Goal: Information Seeking & Learning: Learn about a topic

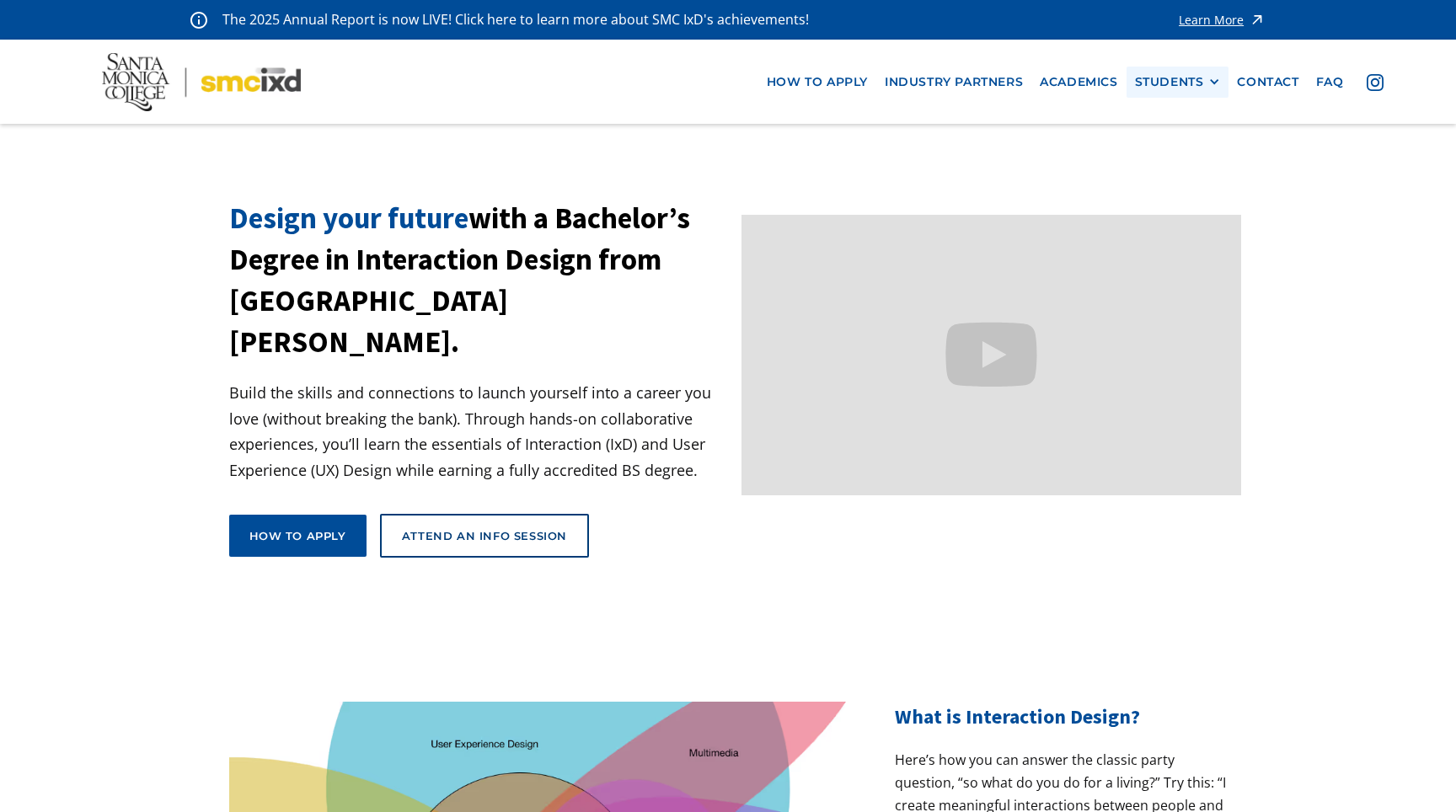
click at [1173, 82] on div "STUDENTS" at bounding box center [1169, 81] width 69 height 14
click at [1202, 142] on link "Current Students" at bounding box center [1211, 143] width 152 height 31
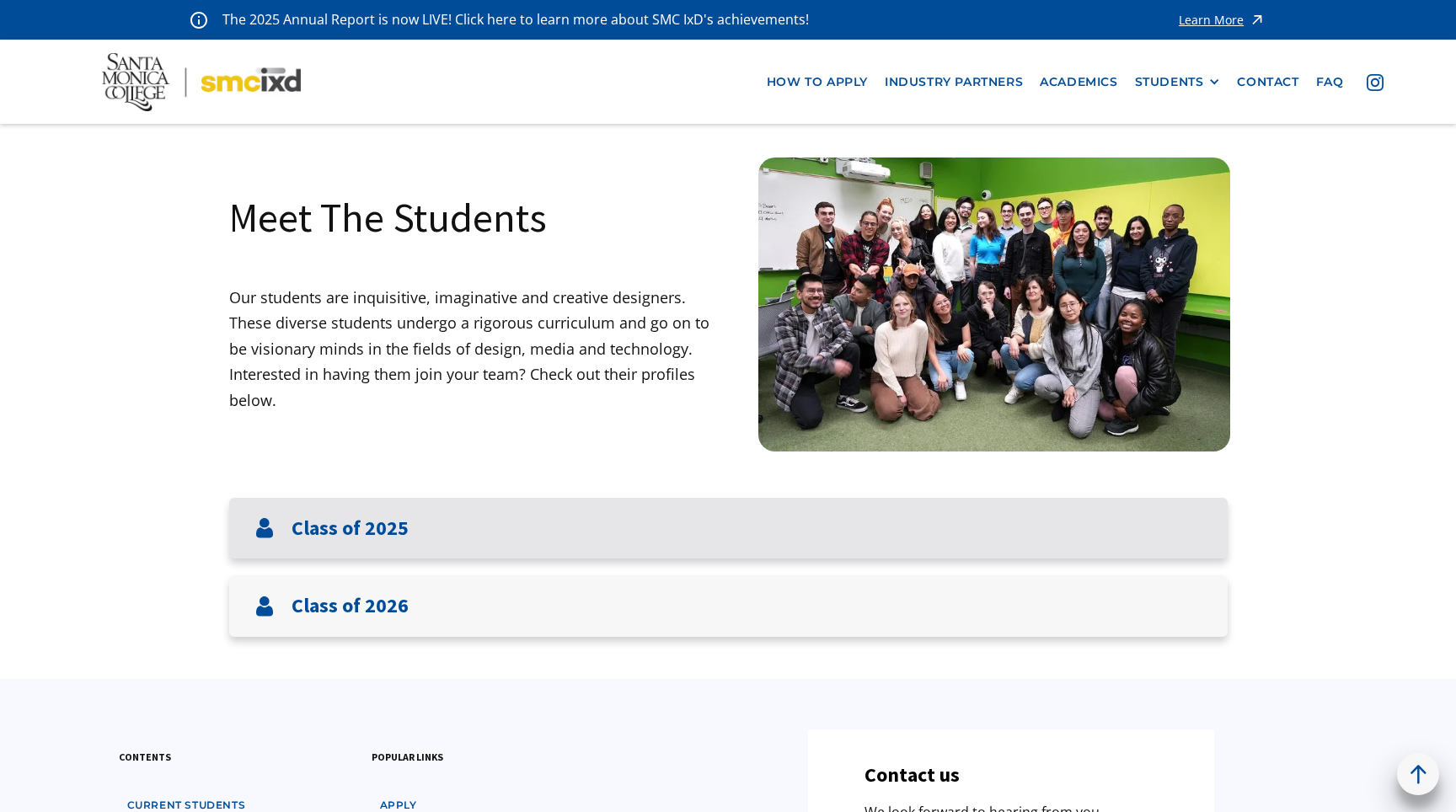
click at [379, 553] on div "Class of 2025" at bounding box center [728, 529] width 999 height 61
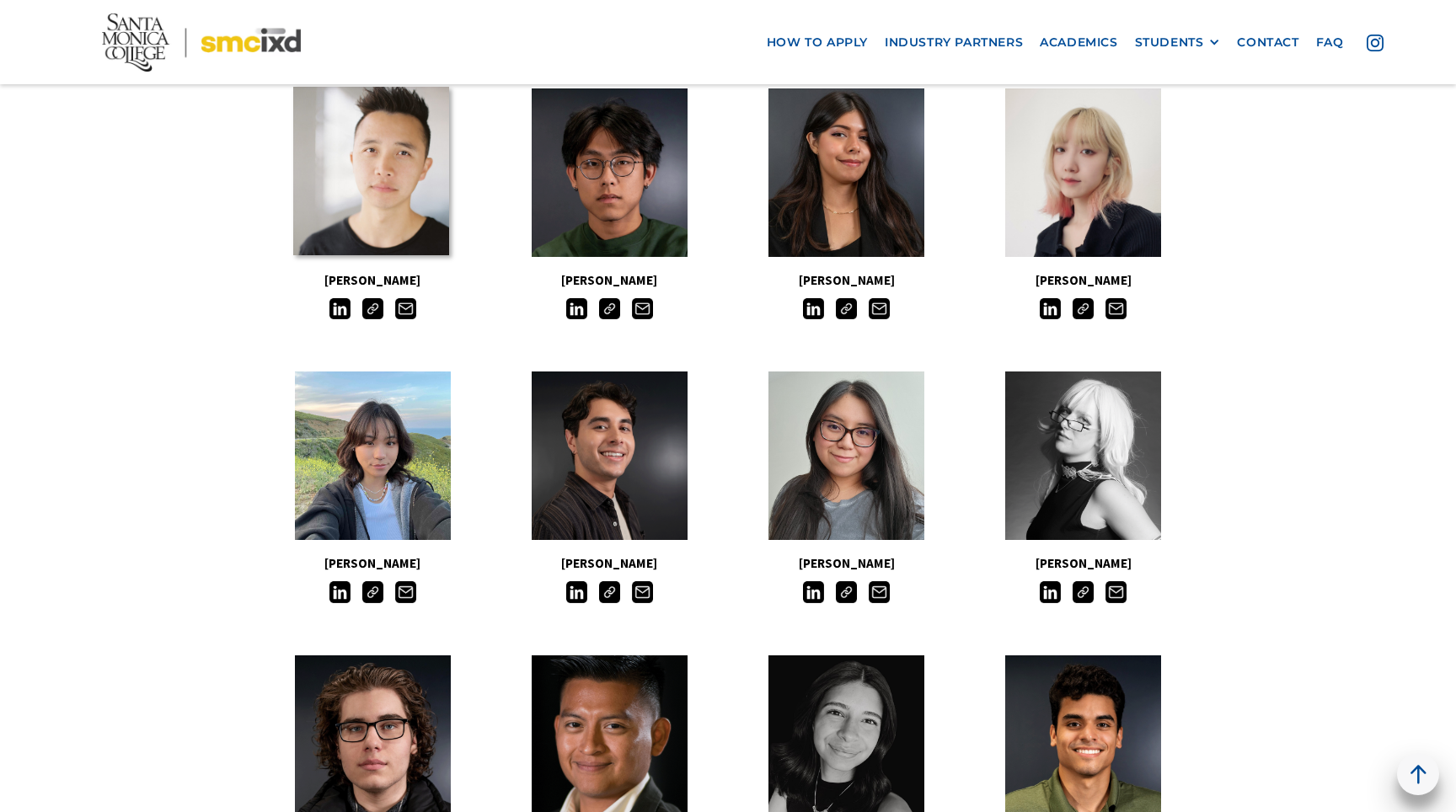
scroll to position [339, 0]
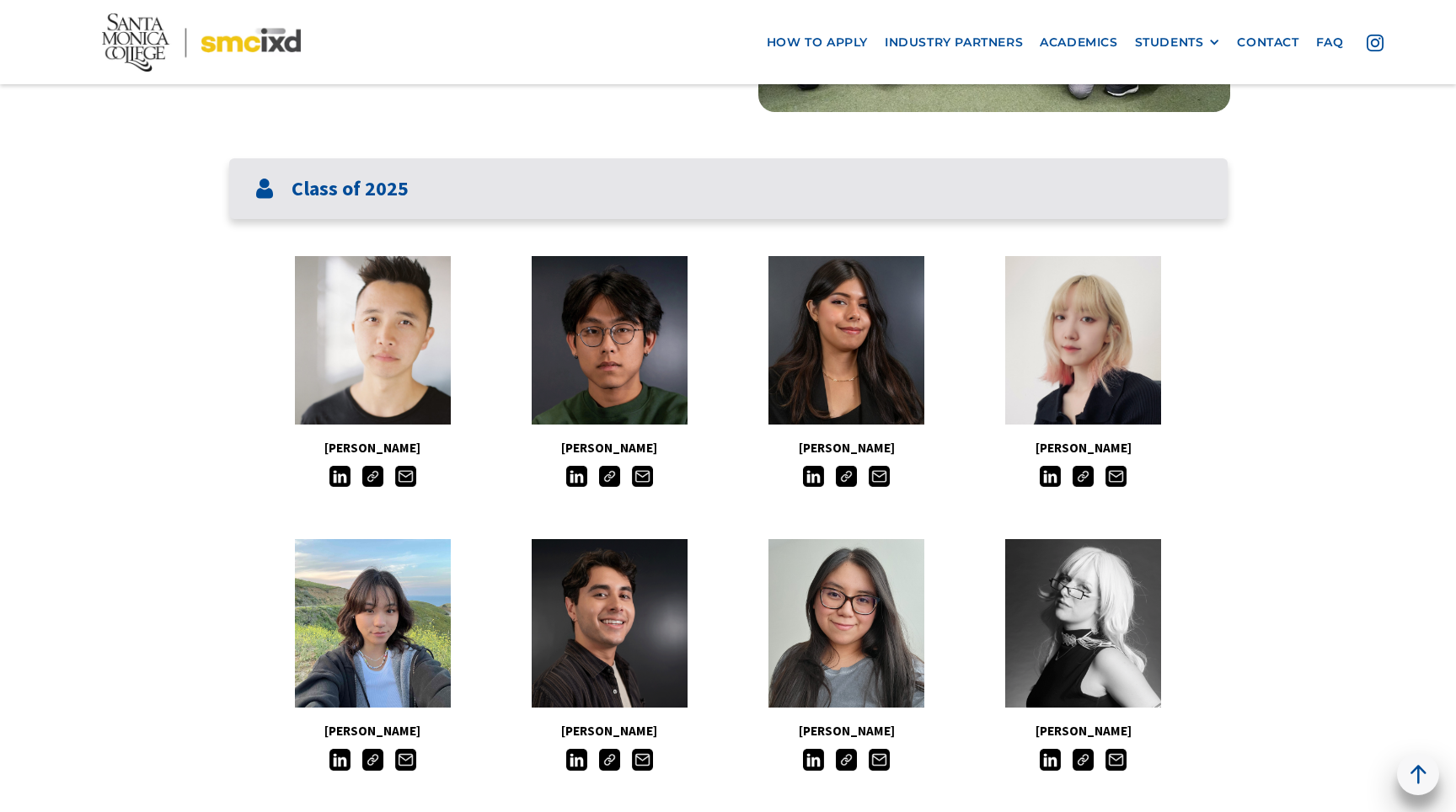
click at [400, 193] on h3 "Class of 2025" at bounding box center [350, 189] width 117 height 25
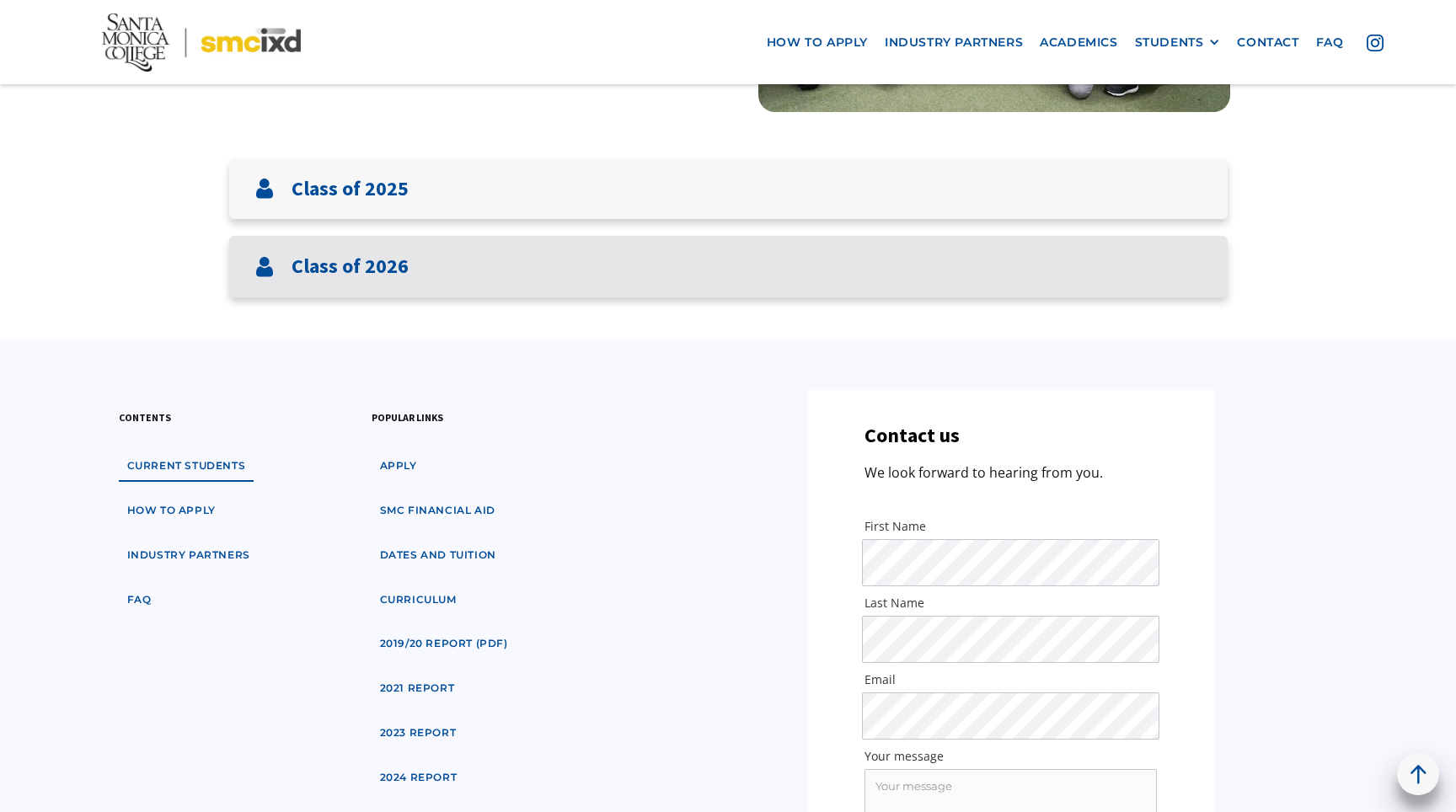
click at [372, 258] on h3 "Class of 2026" at bounding box center [350, 266] width 117 height 25
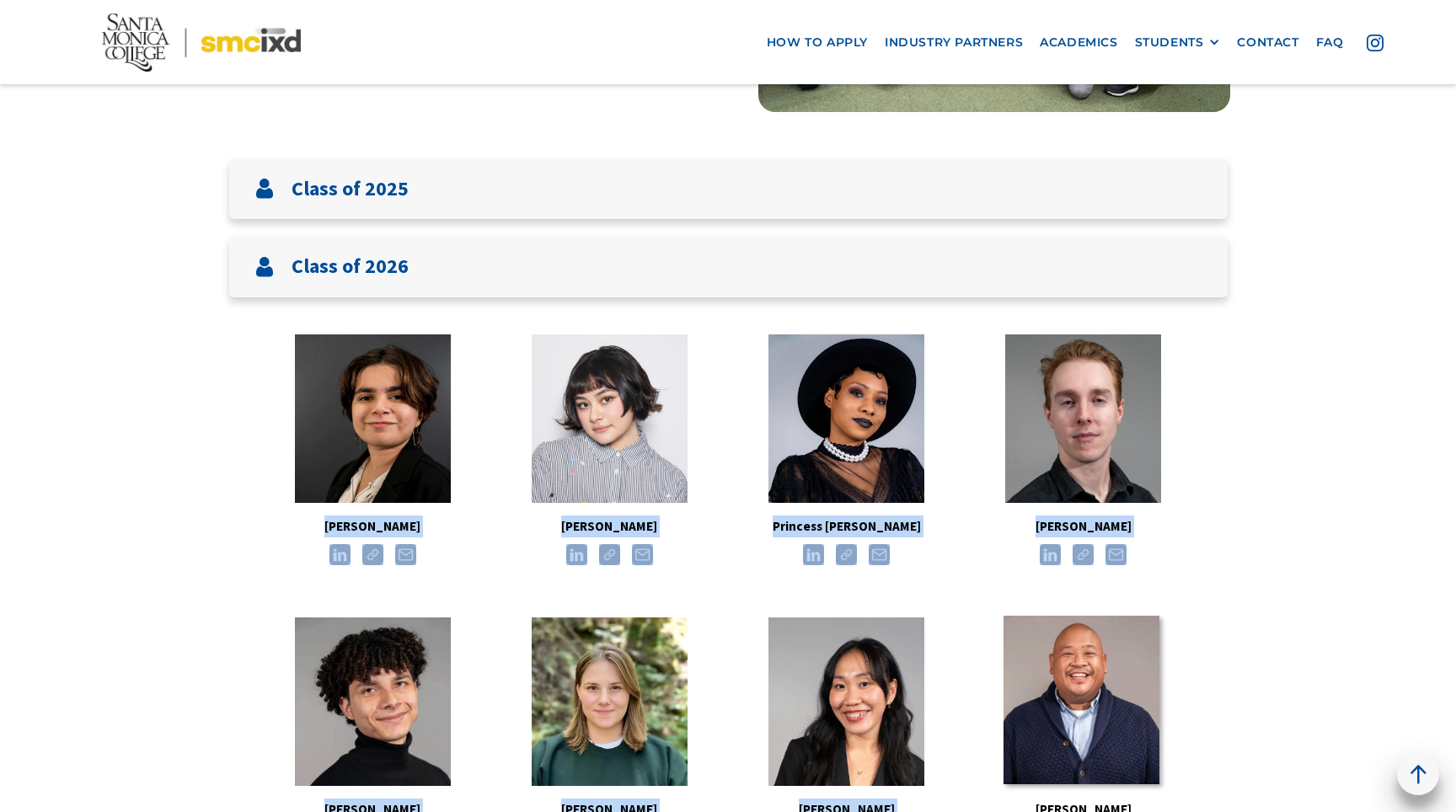
drag, startPoint x: 311, startPoint y: 518, endPoint x: 1089, endPoint y: 704, distance: 799.9
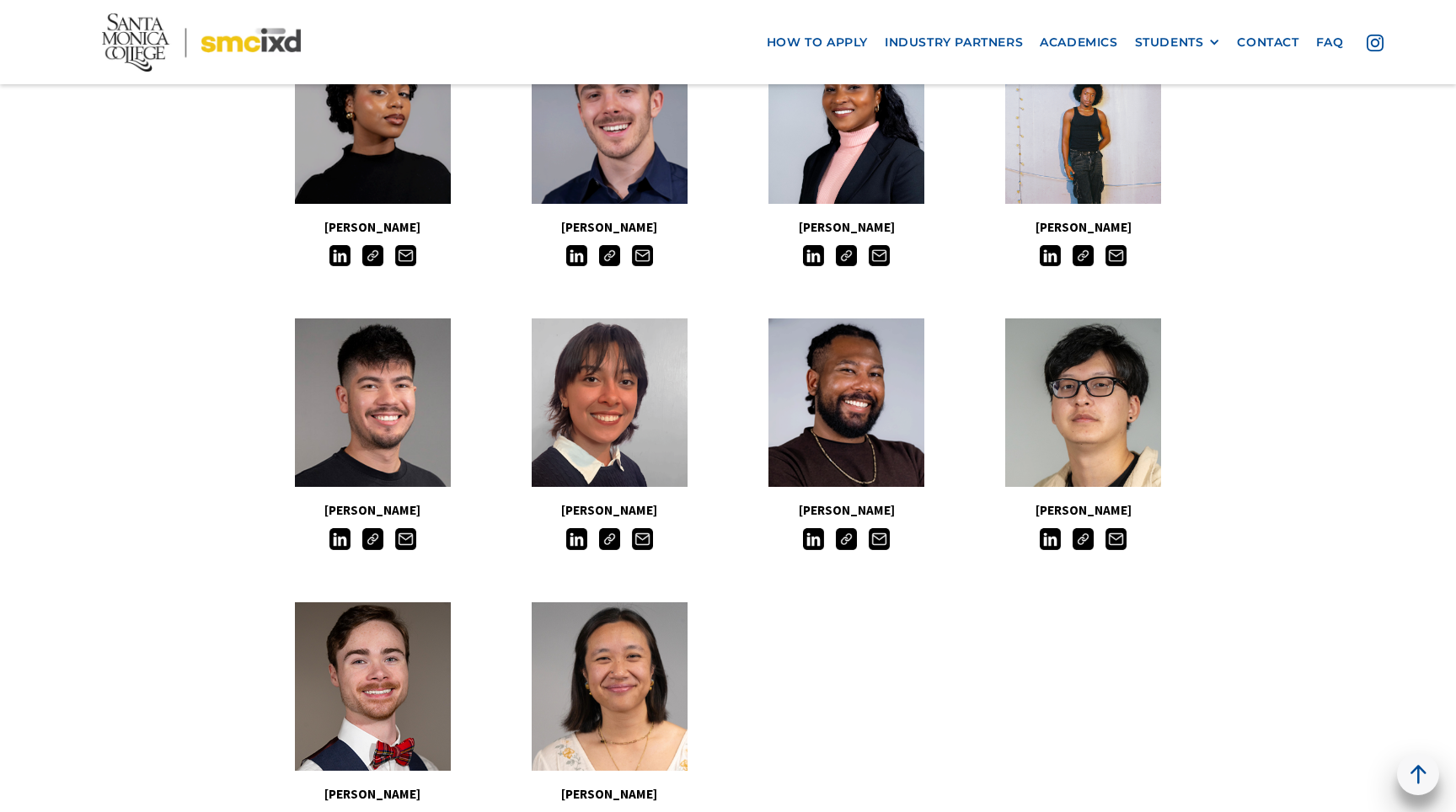
copy div "Sammy Schreier Aino Halonen Princess Marie Rivia Austin Gregory Fernando Herrer…"
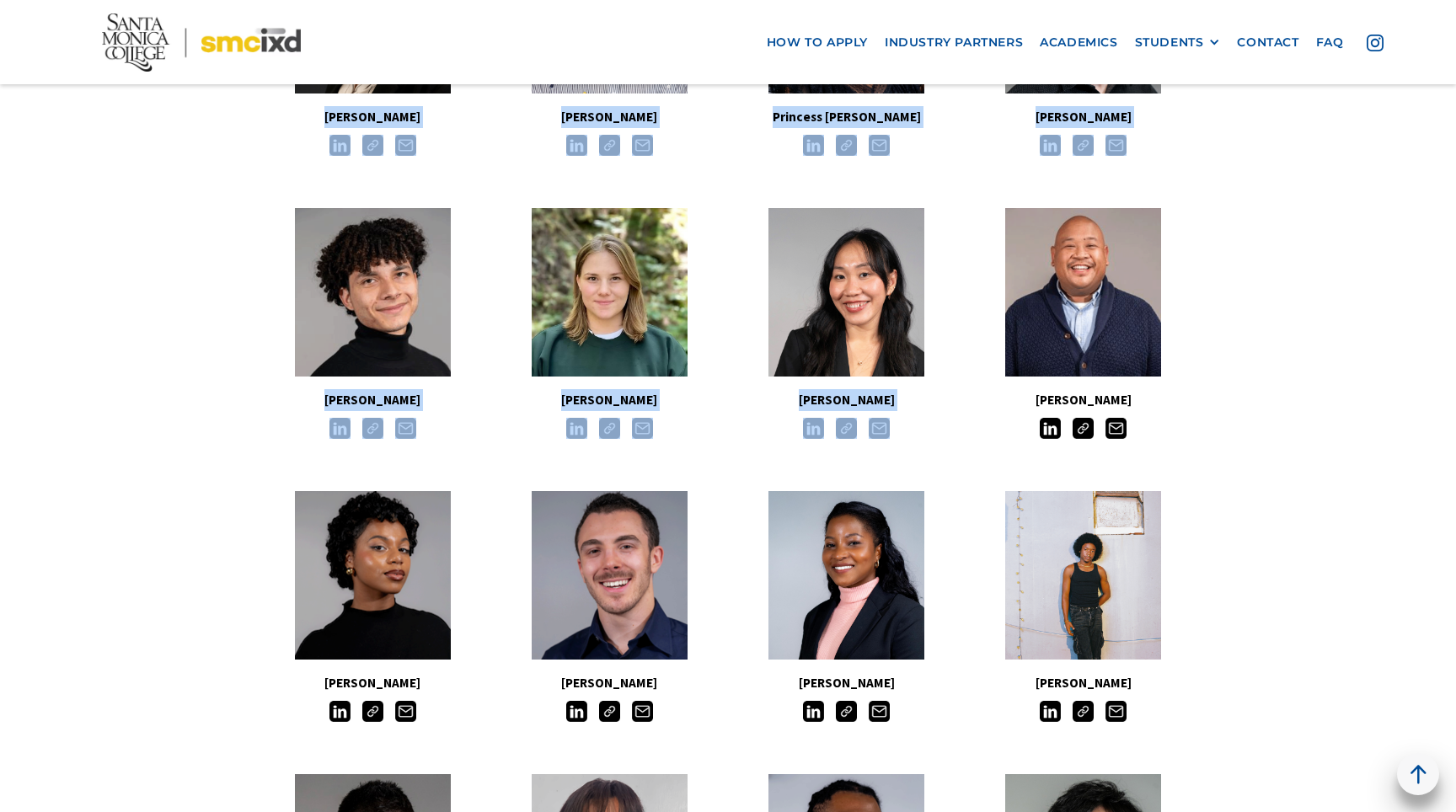
scroll to position [765, 0]
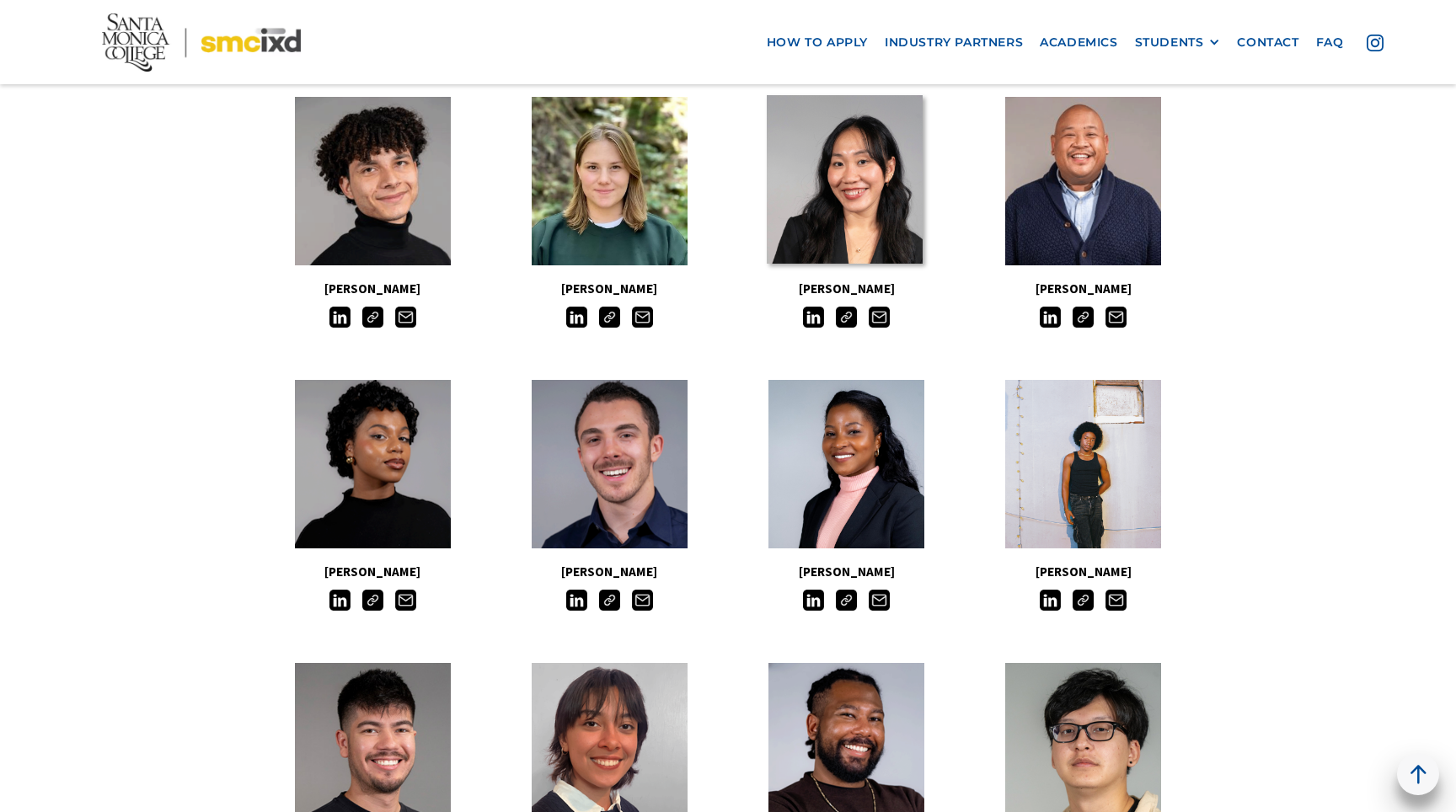
scroll to position [871, 0]
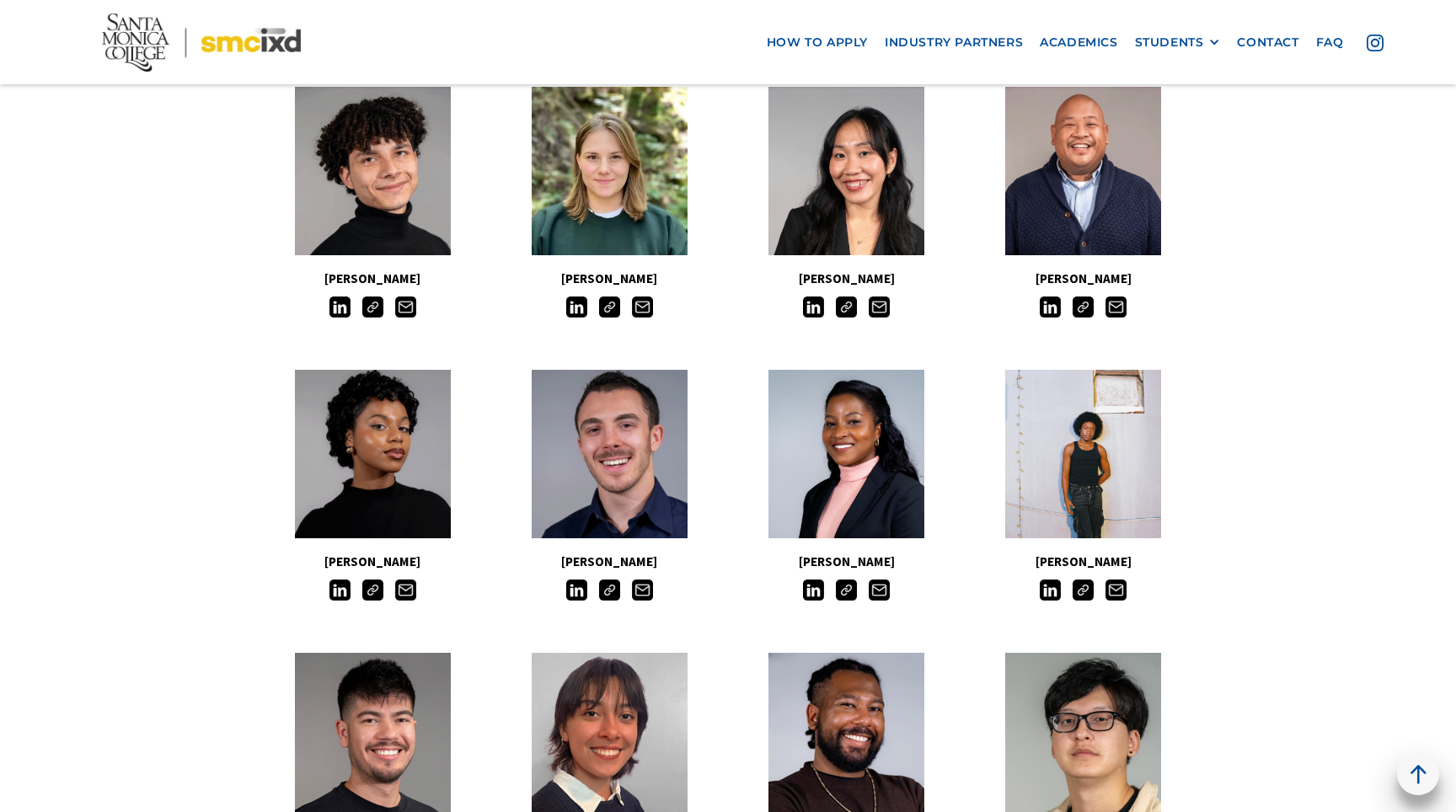
click at [619, 585] on img at bounding box center [609, 590] width 21 height 21
click at [377, 600] on img at bounding box center [372, 590] width 21 height 21
click at [578, 596] on img at bounding box center [576, 590] width 21 height 21
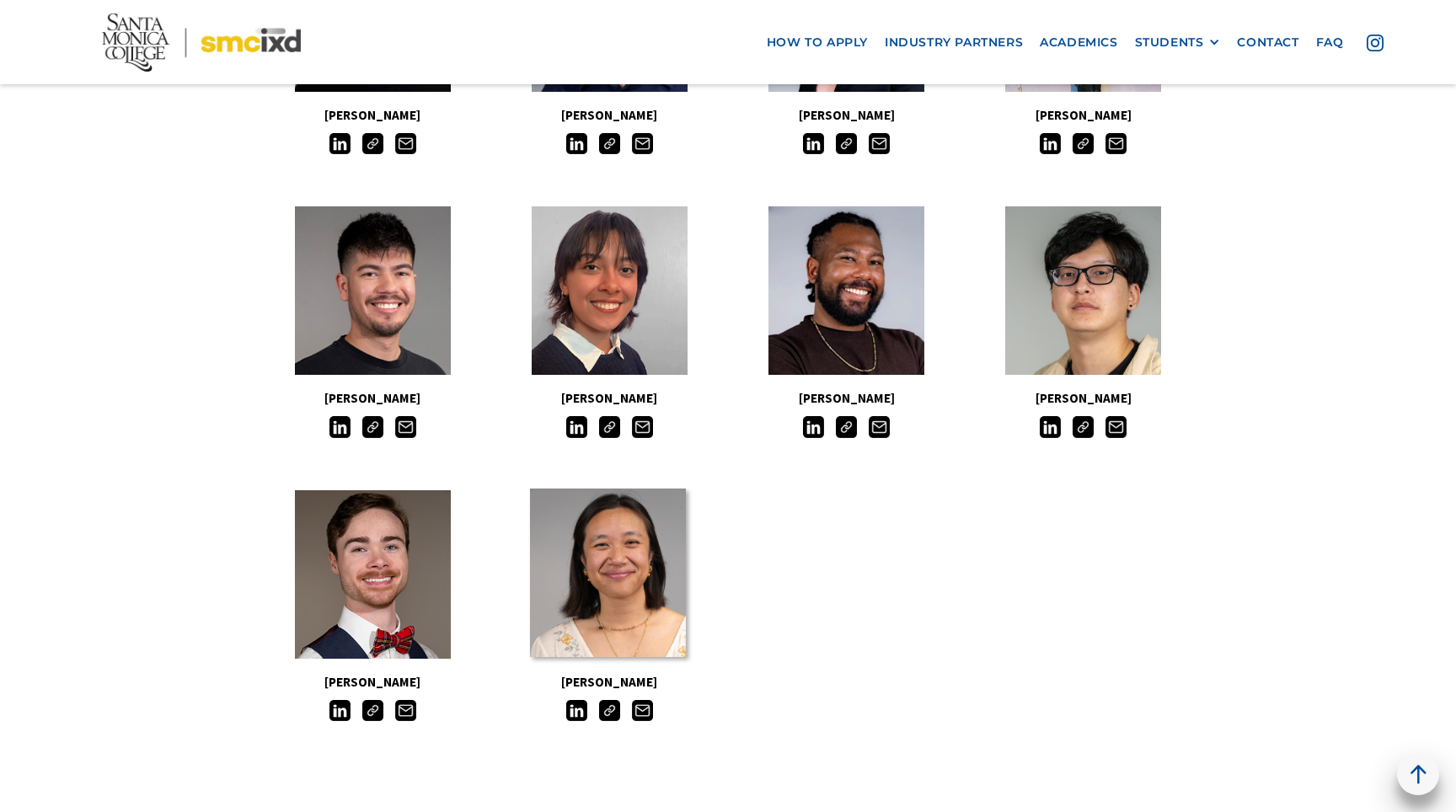
scroll to position [1355, 0]
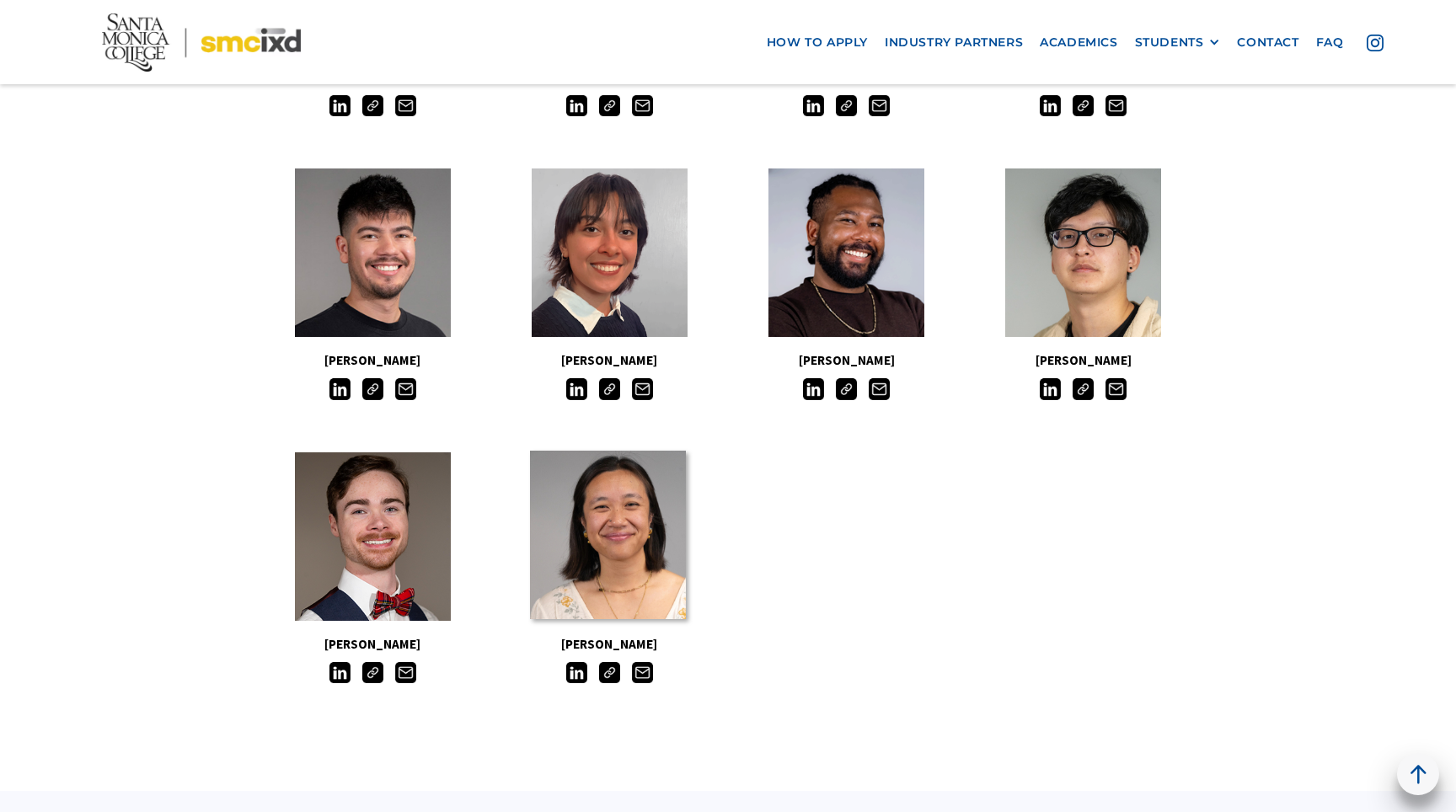
click at [614, 570] on link at bounding box center [608, 535] width 156 height 169
click at [606, 594] on link at bounding box center [608, 535] width 156 height 169
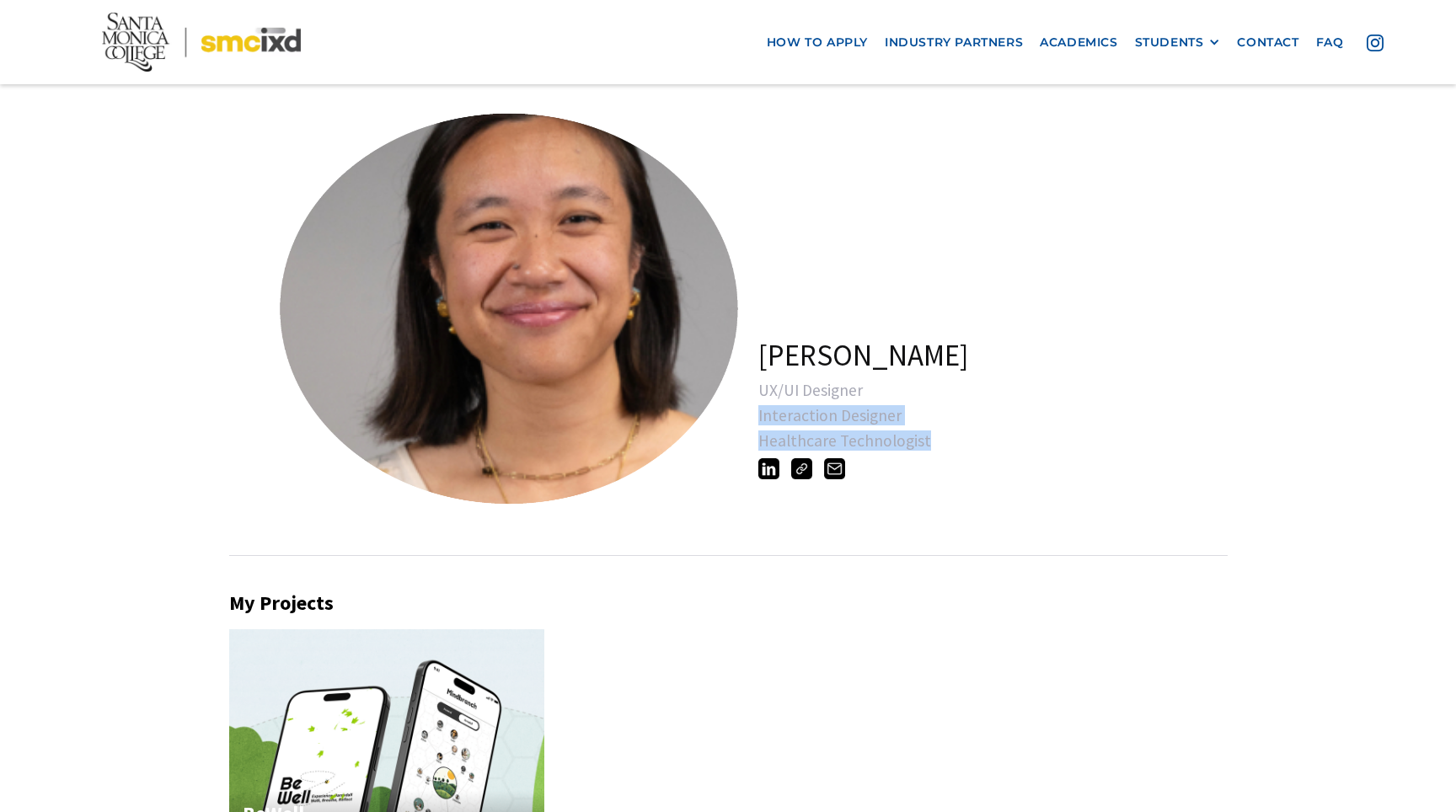
drag, startPoint x: 966, startPoint y: 436, endPoint x: 929, endPoint y: 388, distance: 60.6
click at [929, 388] on div "UX/UI Designer Interaction Designer Healthcare Technologist" at bounding box center [1008, 411] width 500 height 76
click at [929, 388] on div "UX/UI Designer" at bounding box center [1008, 390] width 500 height 17
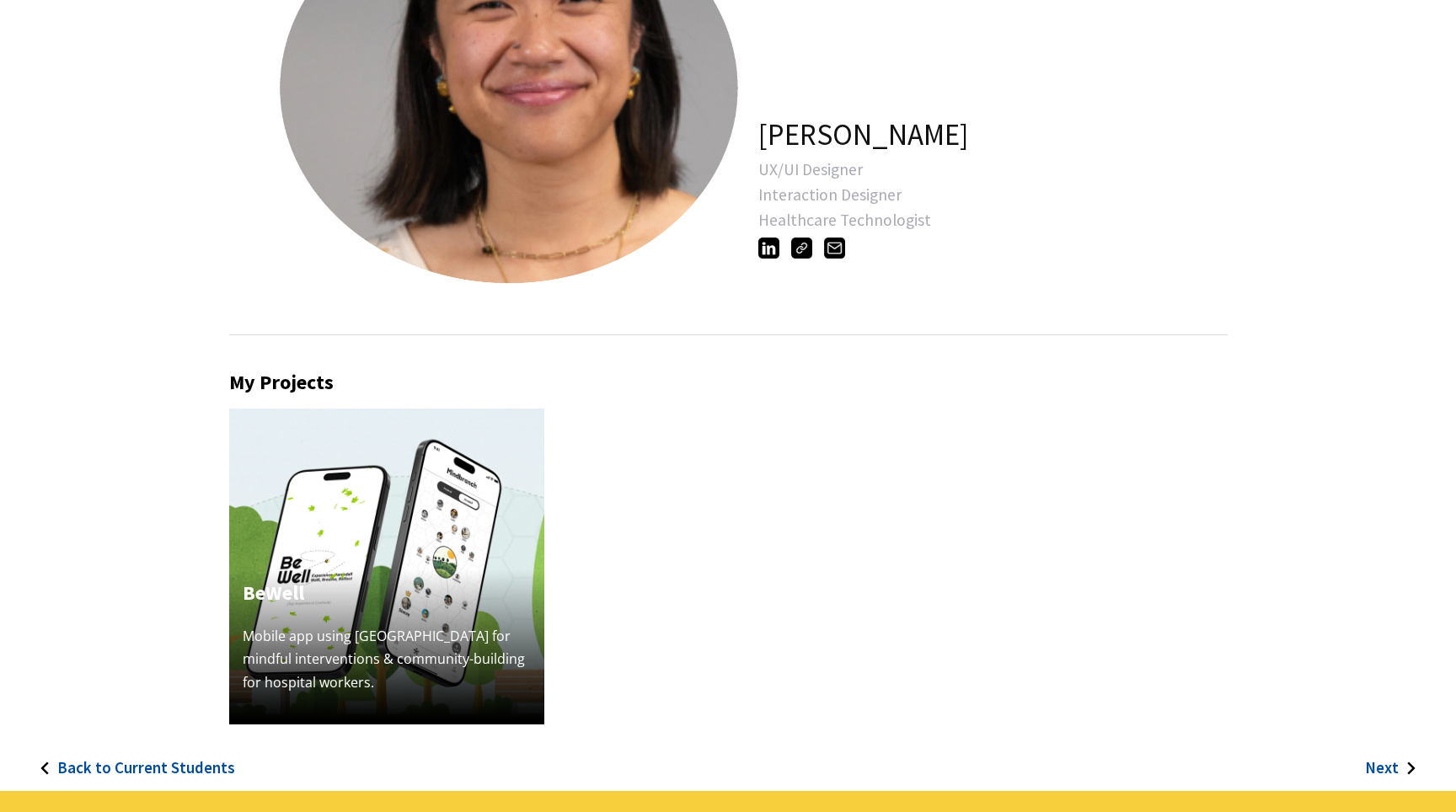
scroll to position [467, 0]
